Goal: Navigation & Orientation: Find specific page/section

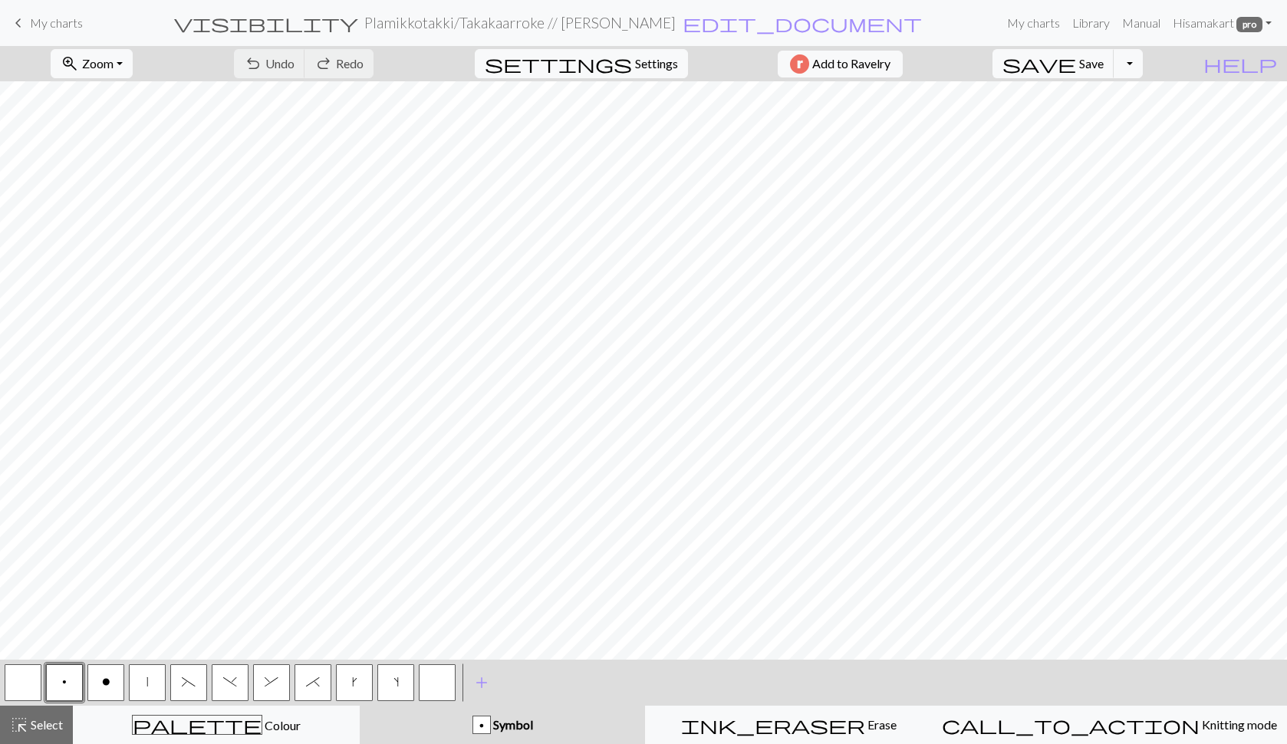
click at [59, 23] on span "My charts" at bounding box center [56, 22] width 53 height 15
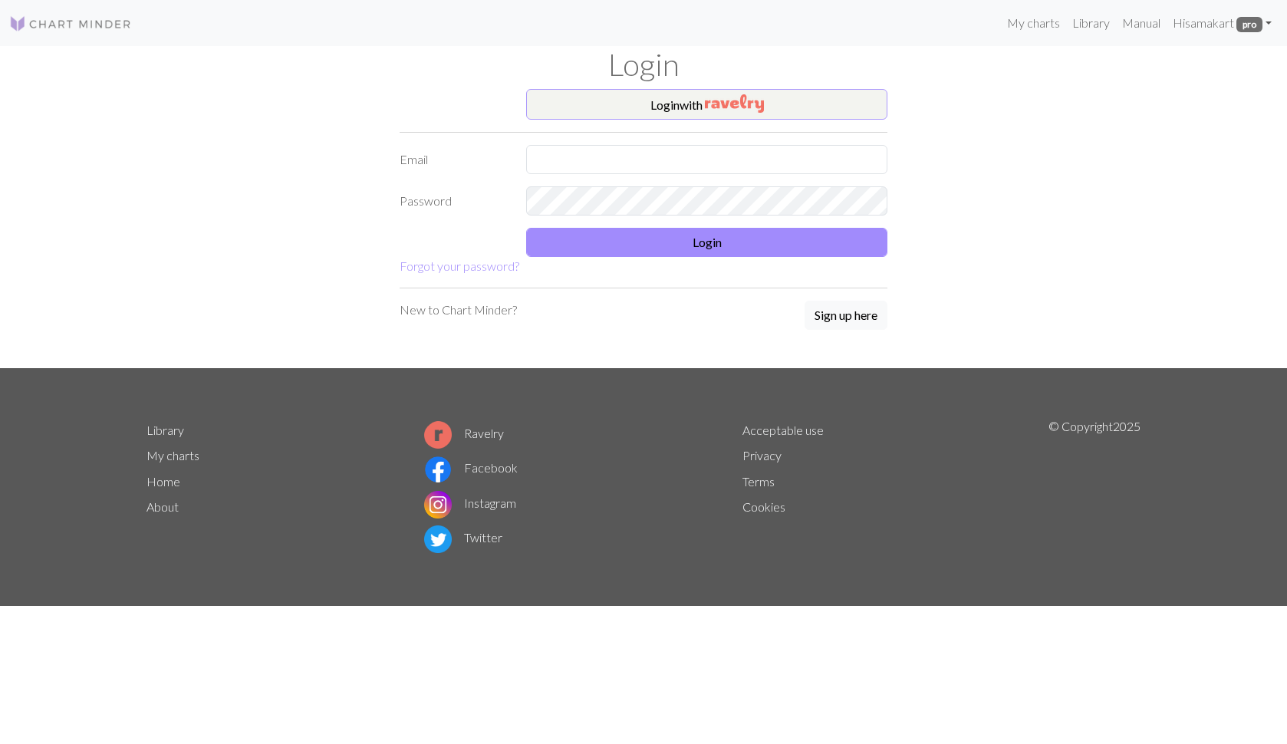
click at [689, 106] on button "Login with" at bounding box center [706, 104] width 361 height 31
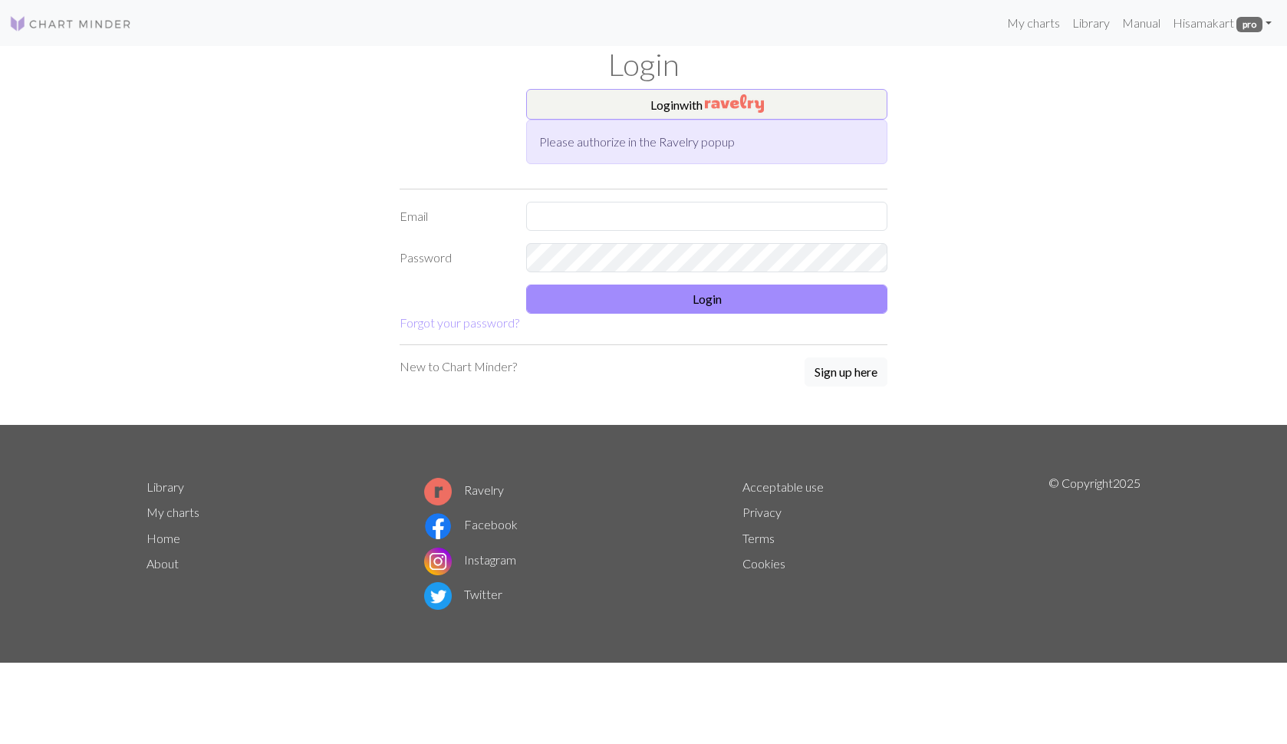
click at [706, 97] on img "button" at bounding box center [734, 103] width 59 height 18
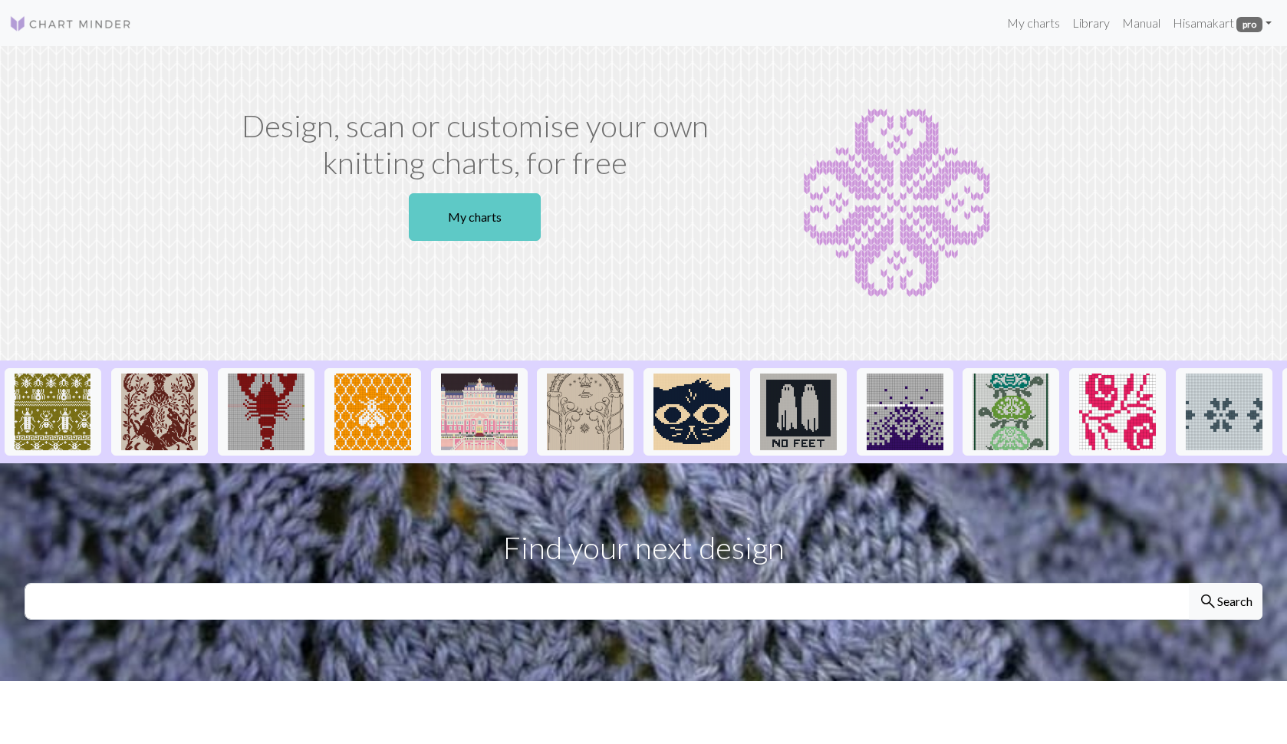
click at [479, 214] on link "My charts" at bounding box center [475, 217] width 132 height 48
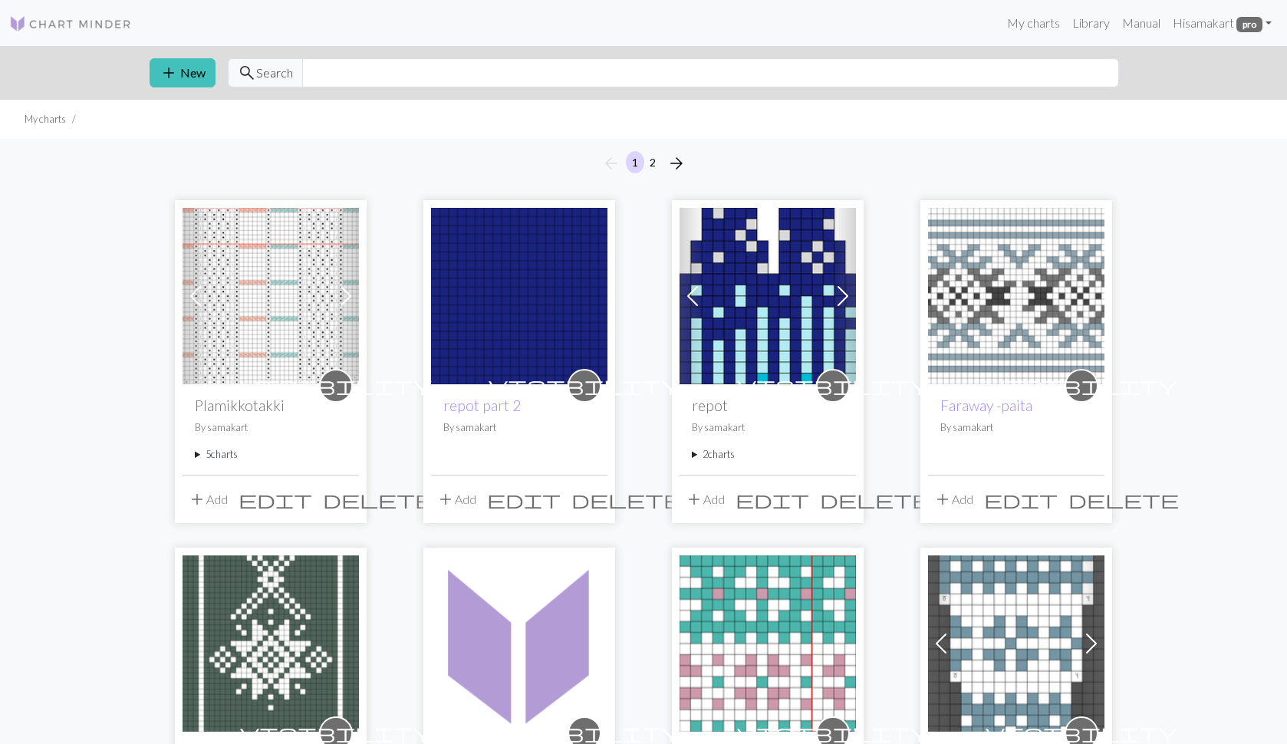
click at [196, 453] on summary "5 charts" at bounding box center [271, 454] width 152 height 15
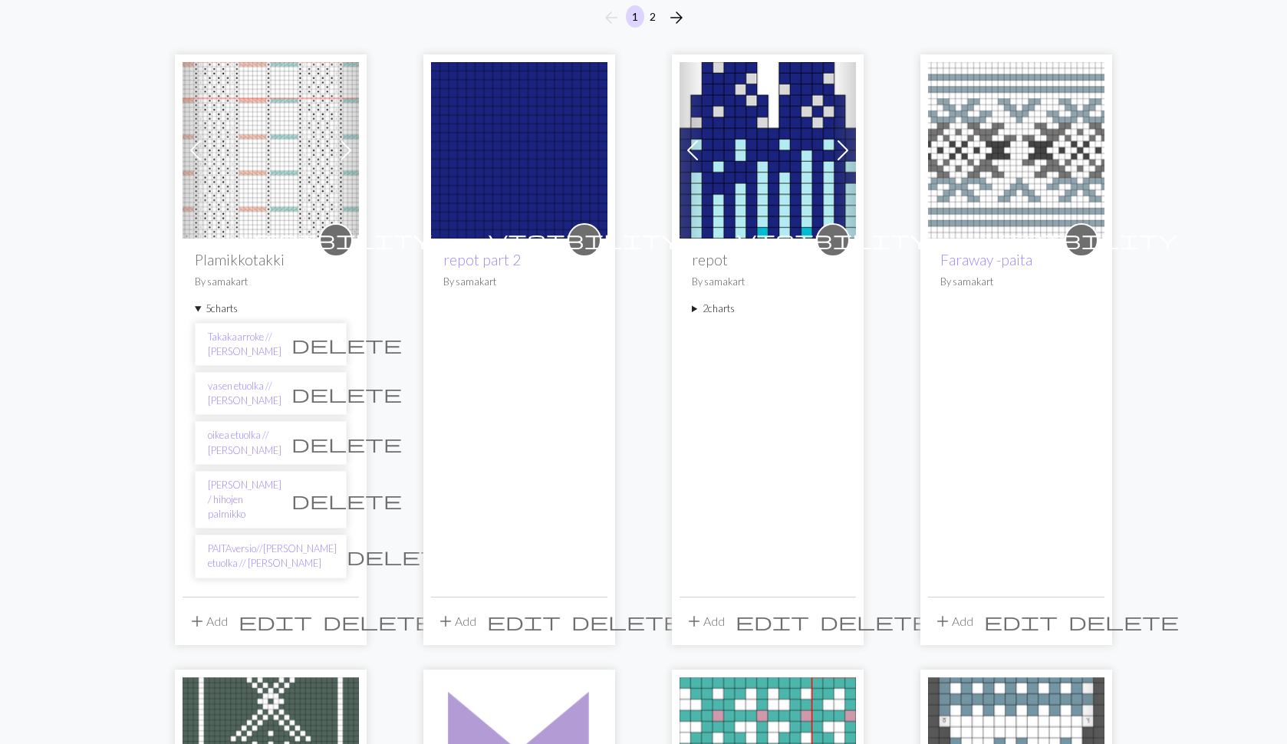
scroll to position [169, 0]
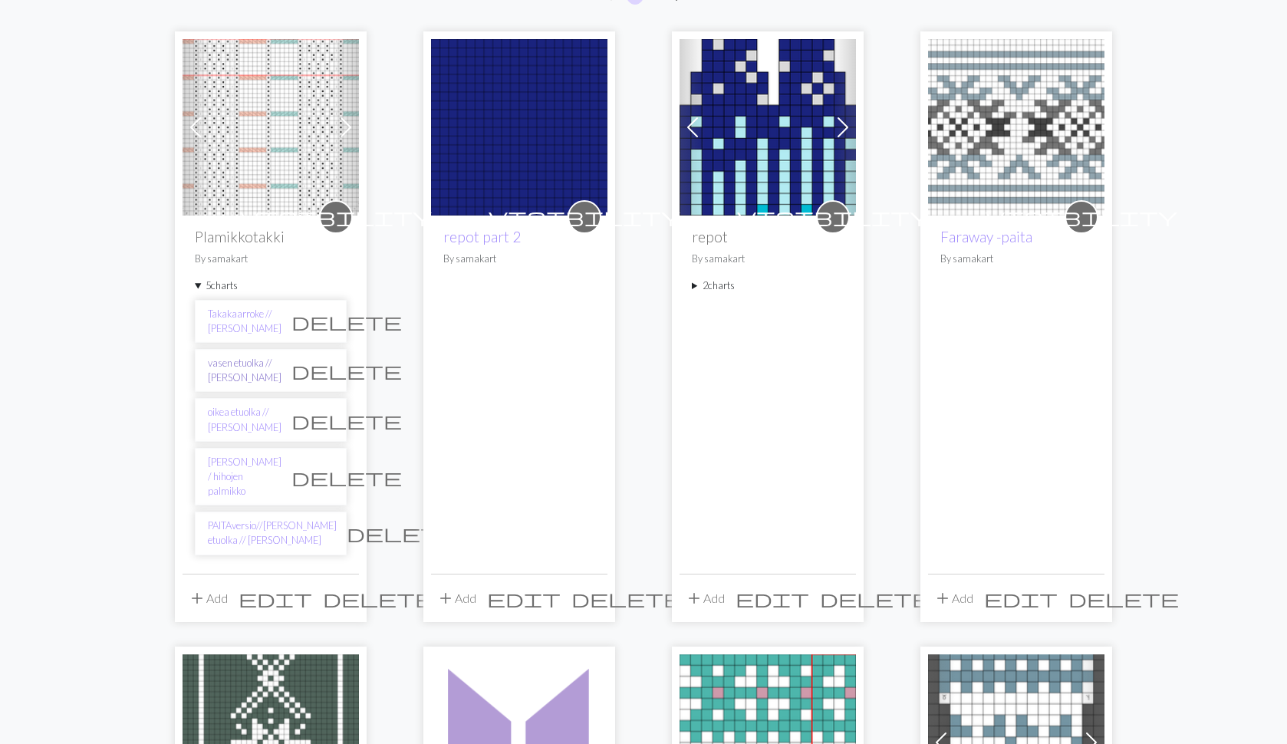
click at [235, 366] on link "vasen etuolka // Kaavio C" at bounding box center [245, 370] width 74 height 29
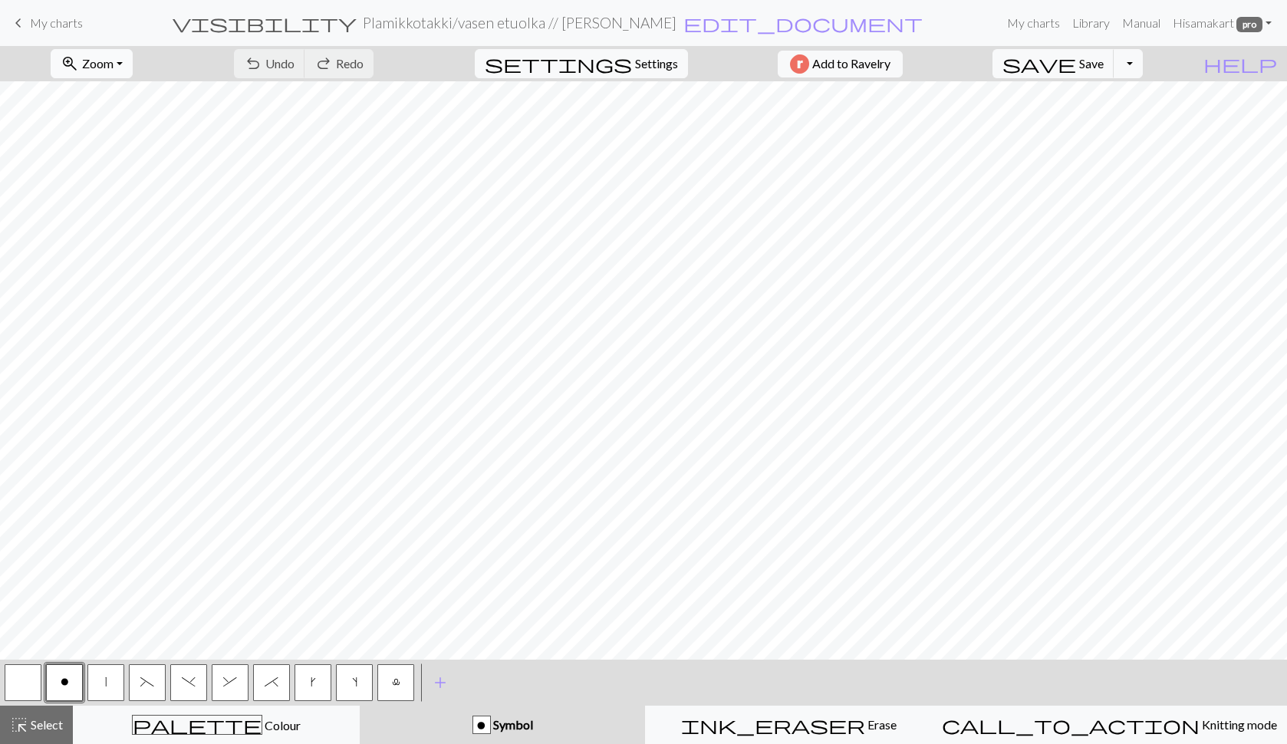
click at [133, 54] on button "zoom_in Zoom Zoom" at bounding box center [92, 63] width 82 height 29
click at [131, 118] on button "Fit width" at bounding box center [111, 122] width 121 height 25
click at [114, 68] on span "Zoom" at bounding box center [97, 63] width 31 height 15
click at [122, 98] on button "Fit all" at bounding box center [111, 97] width 121 height 25
